Goal: Task Accomplishment & Management: Use online tool/utility

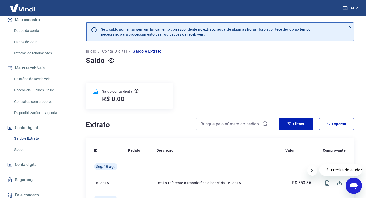
scroll to position [67, 0]
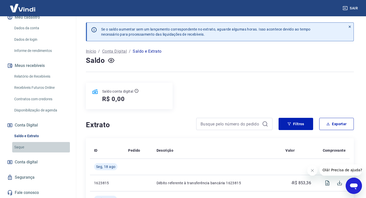
click at [19, 148] on link "Saque" at bounding box center [41, 147] width 58 height 10
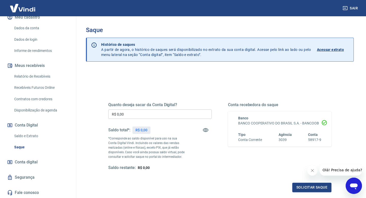
click at [194, 83] on div "Quanto deseja sacar da Conta Digital? R$ 0,00 ​ Saldo total*: R$ 0,00 *Correspo…" at bounding box center [219, 139] width 235 height 118
